Goal: Navigation & Orientation: Find specific page/section

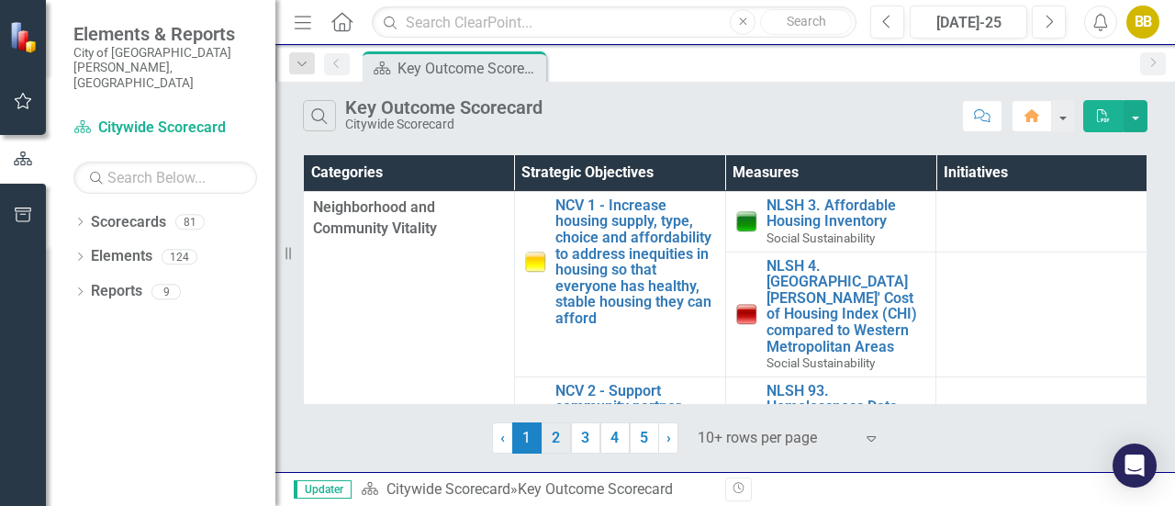
click at [558, 442] on link "2" at bounding box center [556, 437] width 29 height 31
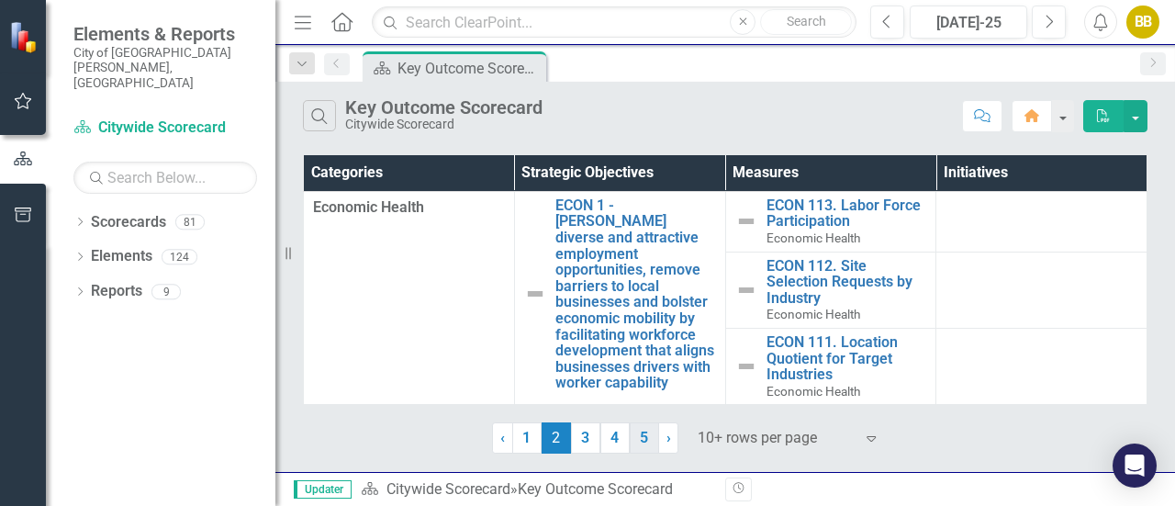
click at [637, 443] on link "5" at bounding box center [644, 437] width 29 height 31
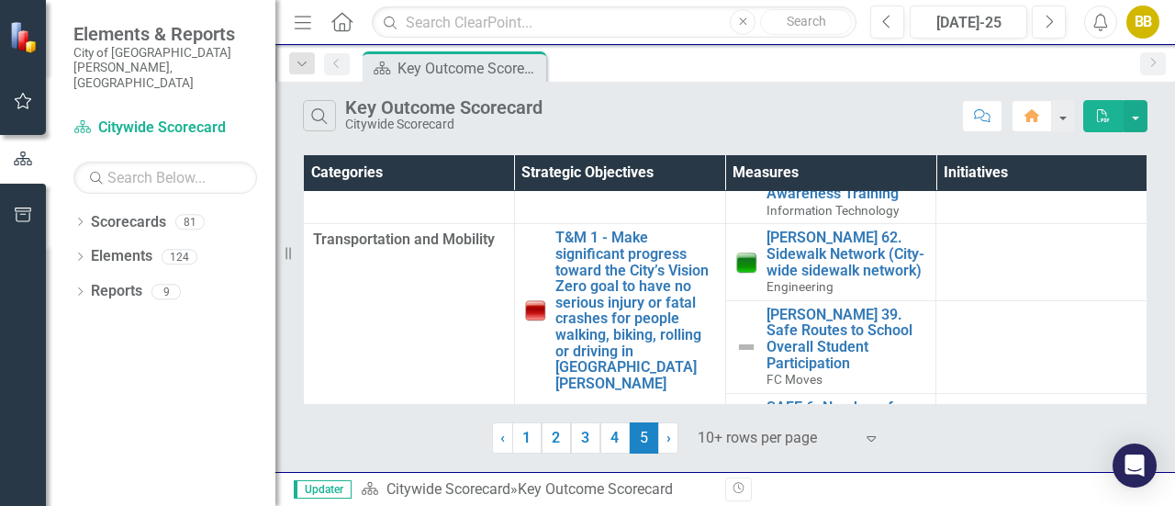
scroll to position [475, 0]
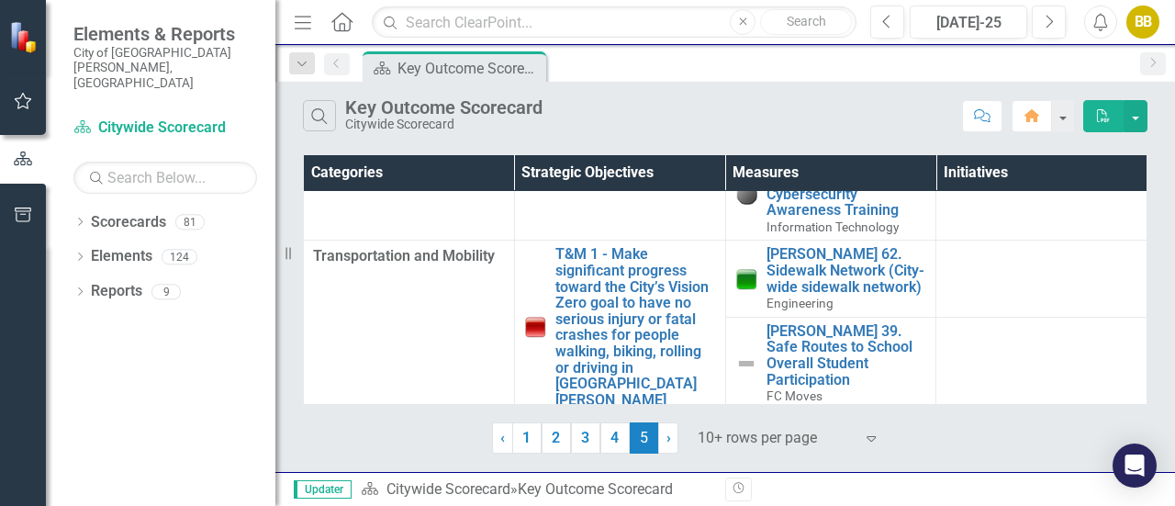
click at [984, 263] on td at bounding box center [1041, 279] width 211 height 76
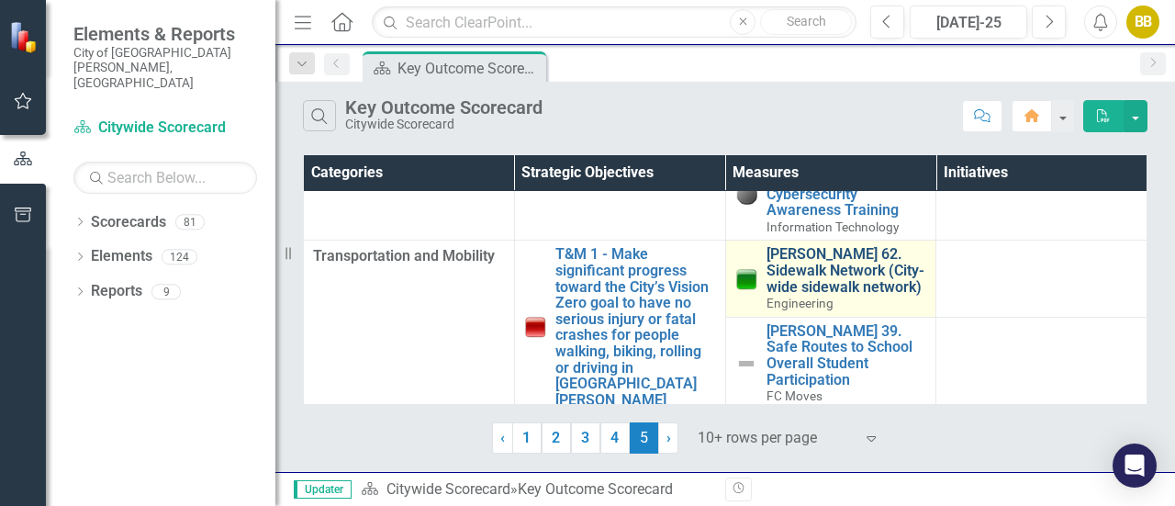
click at [818, 259] on link "[PERSON_NAME] 62. Sidewalk Network (City-wide sidewalk network)" at bounding box center [846, 270] width 161 height 49
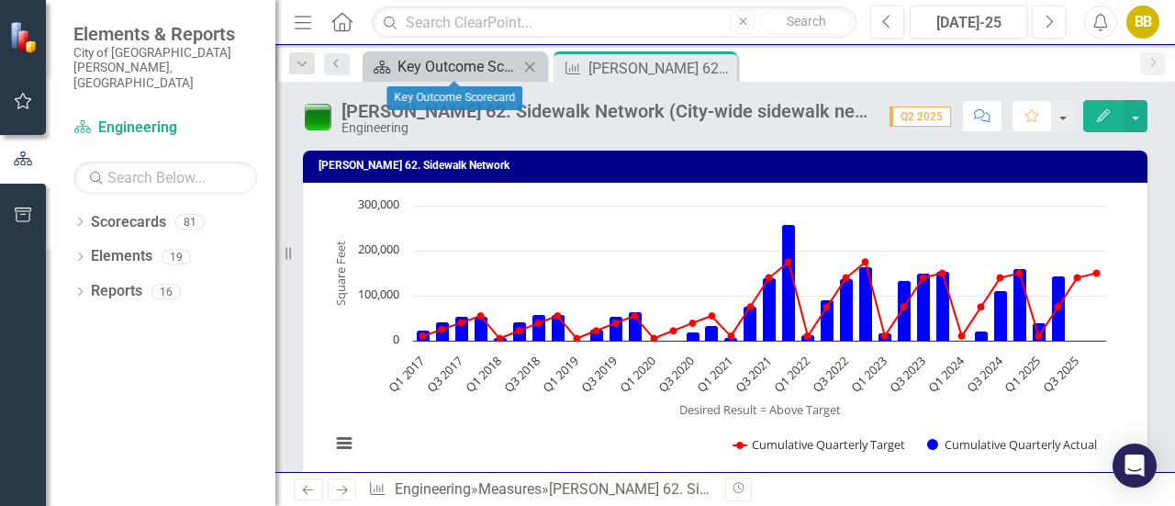
click at [470, 67] on div "Key Outcome Scorecard" at bounding box center [457, 66] width 121 height 23
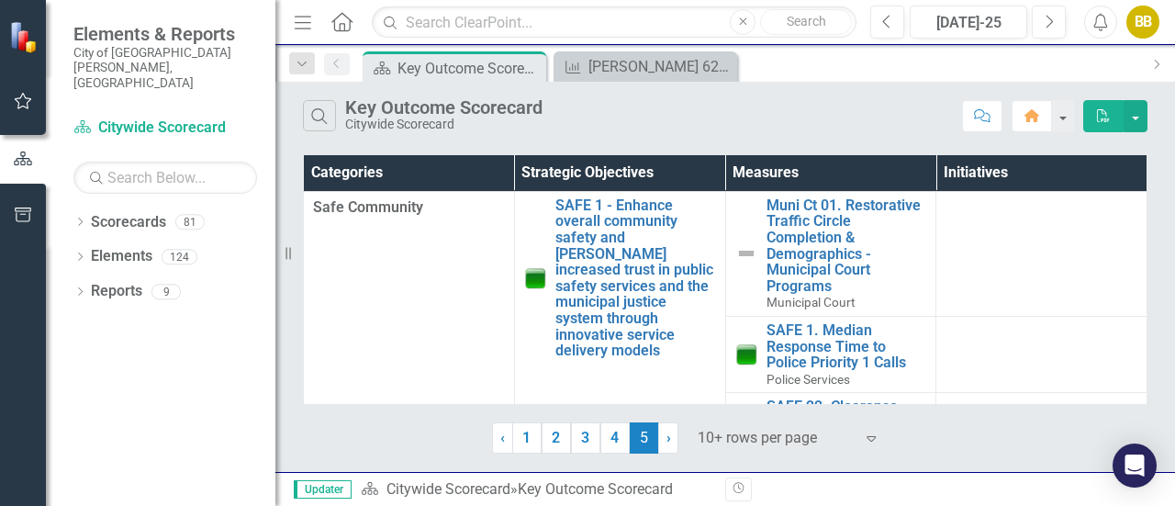
click at [1141, 17] on div "BB" at bounding box center [1142, 22] width 33 height 33
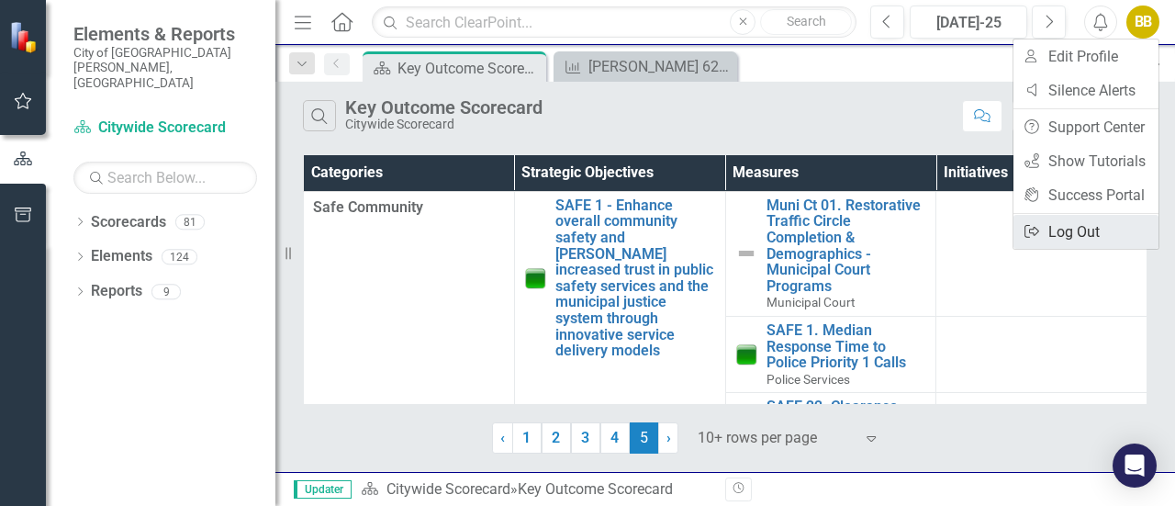
click at [1066, 238] on link "Logout Log Out" at bounding box center [1085, 232] width 145 height 34
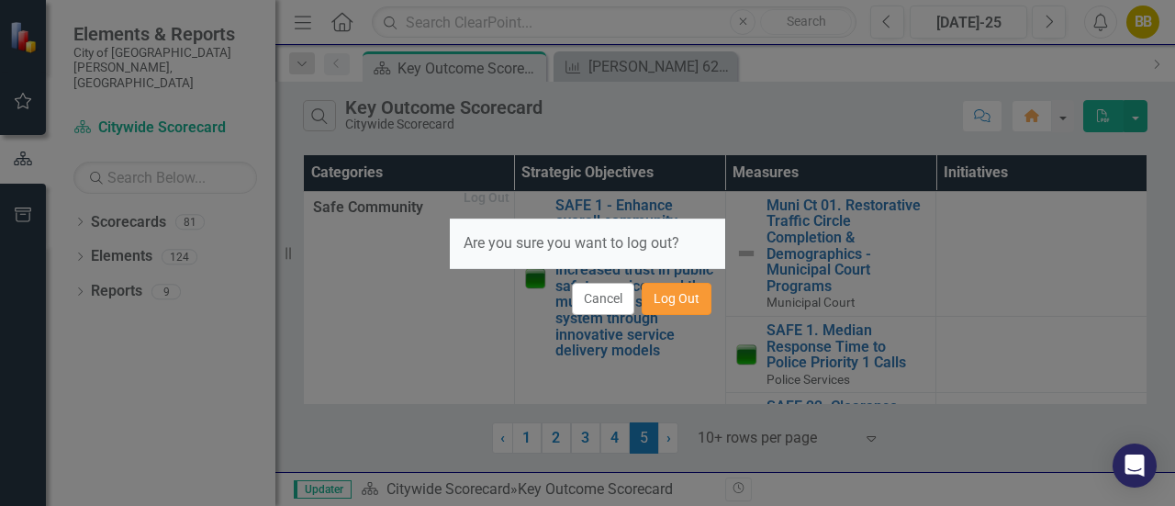
click at [672, 296] on button "Log Out" at bounding box center [677, 299] width 70 height 32
